Goal: Task Accomplishment & Management: Use online tool/utility

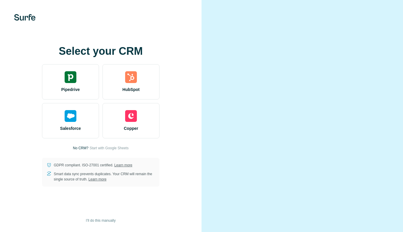
click at [185, 114] on div "Select your CRM Pipedrive HubSpot Salesforce Copper No CRM? Start with Google S…" at bounding box center [101, 115] width 178 height 141
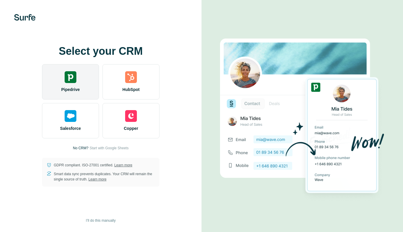
click at [82, 88] on div "Pipedrive" at bounding box center [70, 81] width 57 height 35
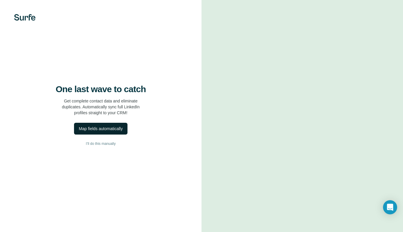
click at [114, 130] on div "Map fields automatically" at bounding box center [101, 128] width 44 height 6
